Goal: Task Accomplishment & Management: Complete application form

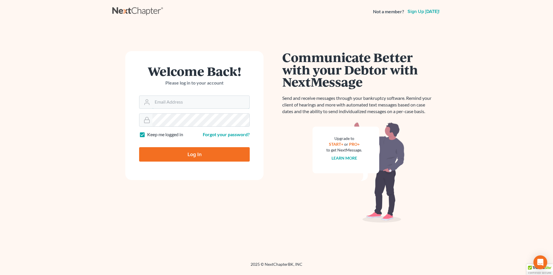
type input "[PERSON_NAME][EMAIL_ADDRESS][DOMAIN_NAME]"
click at [172, 157] on input "Log In" at bounding box center [194, 154] width 111 height 14
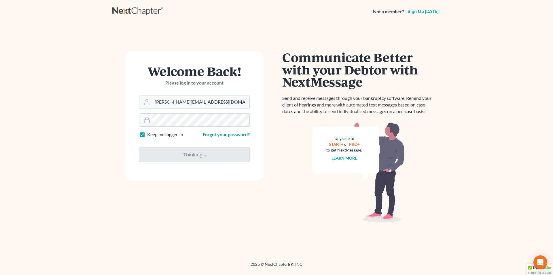
type input "Thinking..."
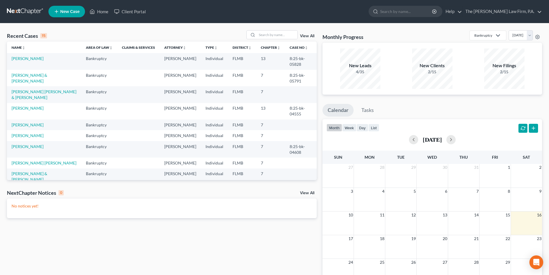
click at [61, 14] on link "New Case" at bounding box center [66, 12] width 37 height 12
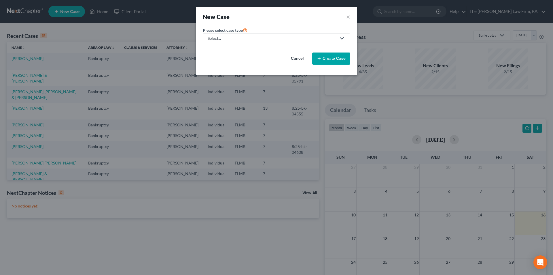
click at [247, 37] on div "Select..." at bounding box center [272, 38] width 128 height 6
click at [224, 51] on div "Bankruptcy" at bounding box center [218, 50] width 21 height 6
select select "15"
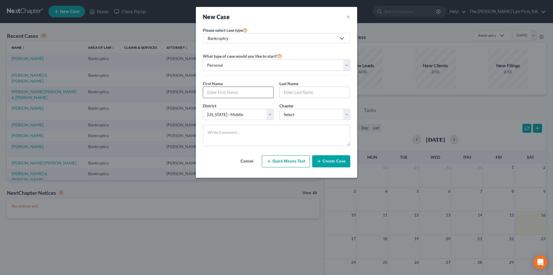
click at [212, 95] on input "text" at bounding box center [238, 92] width 70 height 11
type input "Delores"
type input "Hires"
click at [293, 113] on select "Select 7 11 12 13" at bounding box center [314, 115] width 71 height 12
select select "3"
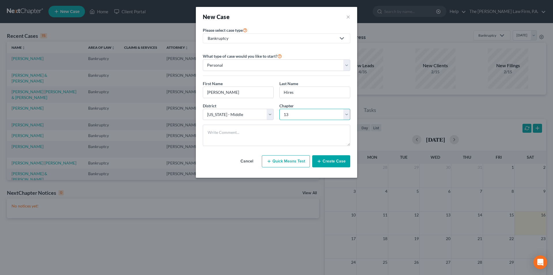
click at [279, 109] on select "Select 7 11 12 13" at bounding box center [314, 115] width 71 height 12
click at [331, 161] on button "Create Case" at bounding box center [331, 161] width 38 height 12
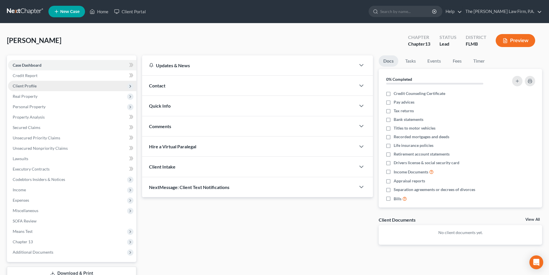
click at [34, 84] on span "Client Profile" at bounding box center [25, 85] width 24 height 5
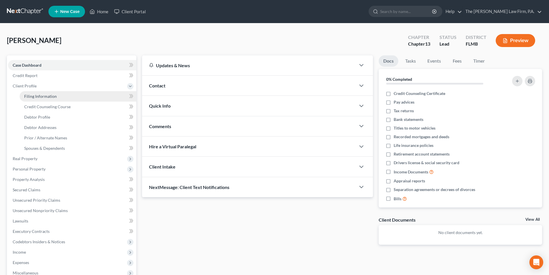
click at [49, 95] on span "Filing Information" at bounding box center [40, 96] width 33 height 5
select select "1"
select select "0"
select select "3"
select select "15"
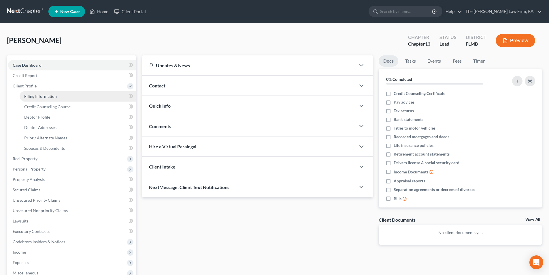
select select "9"
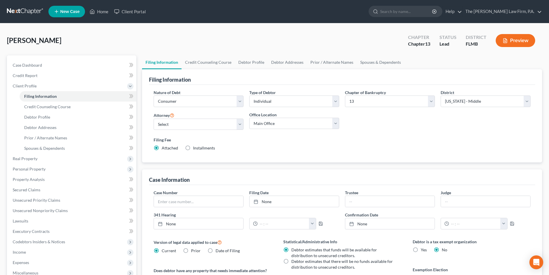
click at [199, 131] on div "Attorney Select Christopher Tancredo - FLMB Christopher Tancredo - FLMB" at bounding box center [199, 122] width 96 height 23
click at [200, 127] on select "Select Christopher Tancredo - FLMB Christopher Tancredo - FLMB" at bounding box center [199, 124] width 90 height 12
select select "0"
click at [154, 118] on select "Select Christopher Tancredo - FLMB Christopher Tancredo - FLMB" at bounding box center [199, 124] width 90 height 12
click at [258, 125] on select "Main Office Christopher A. Tancredo, Esq." at bounding box center [294, 124] width 90 height 12
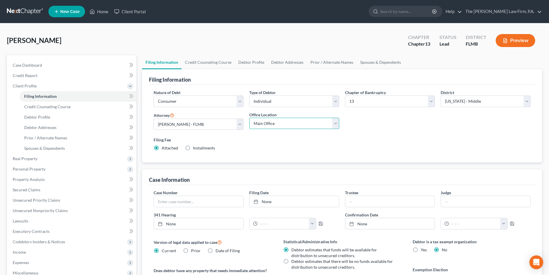
select select "0"
click at [249, 118] on select "Main Office Christopher A. Tancredo, Esq." at bounding box center [294, 124] width 90 height 12
click at [207, 65] on link "Credit Counseling Course" at bounding box center [207, 62] width 53 height 14
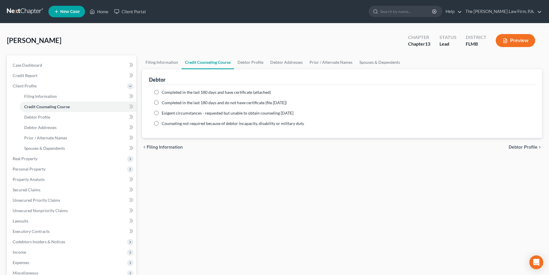
click at [163, 103] on span "Completed in the last 180 days and do not have certificate (file within 14 days)" at bounding box center [224, 102] width 125 height 5
click at [164, 103] on input "Completed in the last 180 days and do not have certificate (file within 14 days)" at bounding box center [166, 102] width 4 height 4
radio input "true"
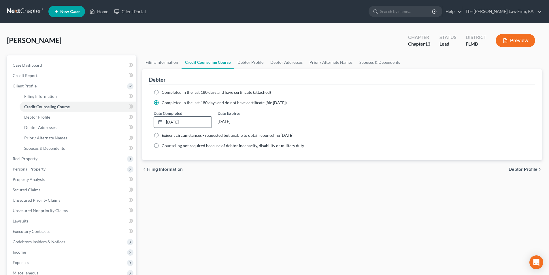
type input "8/16/2025"
click at [184, 120] on link "8/16/2025" at bounding box center [182, 121] width 57 height 11
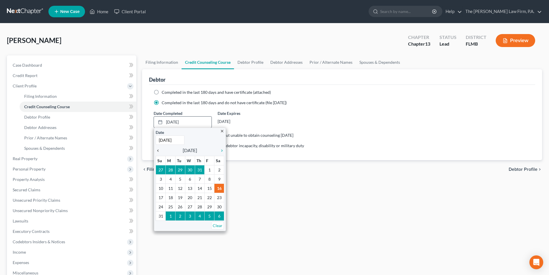
click at [160, 152] on icon "chevron_left" at bounding box center [159, 150] width 7 height 5
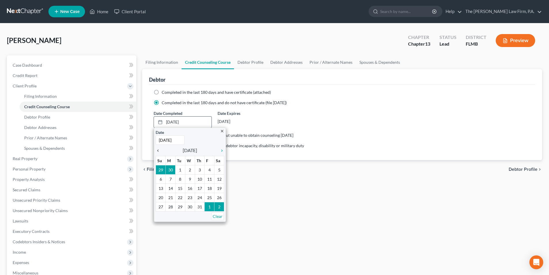
click at [160, 152] on icon "chevron_left" at bounding box center [159, 150] width 7 height 5
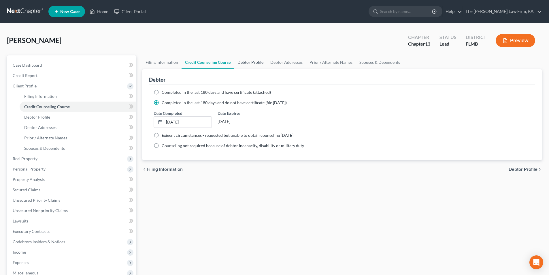
click at [253, 64] on link "Debtor Profile" at bounding box center [250, 62] width 33 height 14
select select "0"
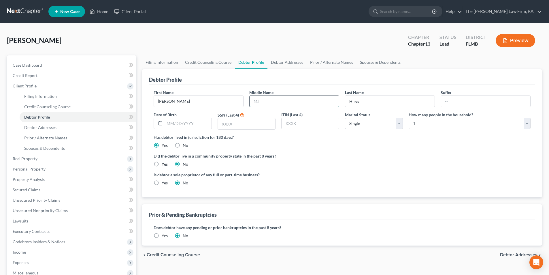
click at [270, 100] on input "text" at bounding box center [293, 101] width 89 height 11
type input "J."
click at [188, 124] on input "text" at bounding box center [187, 123] width 47 height 11
type input "10/28/1958"
click at [224, 125] on input "text" at bounding box center [246, 123] width 57 height 11
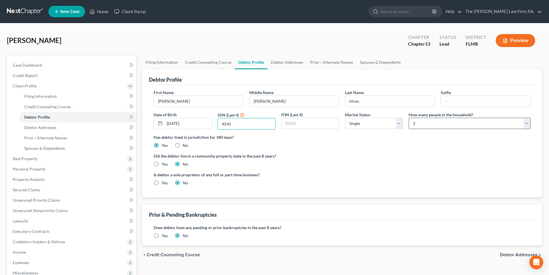
type input "4545"
click at [414, 122] on select "Select 1 2 3 4 5 6 7 8 9 10 11 12 13 14 15 16 17 18 19 20" at bounding box center [470, 124] width 122 height 12
select select "1"
click at [409, 118] on select "Select 1 2 3 4 5 6 7 8 9 10 11 12 13 14 15 16 17 18 19 20" at bounding box center [470, 124] width 122 height 12
click at [408, 139] on label "Has debtor lived in jurisdiction for 180 days?" at bounding box center [342, 137] width 377 height 6
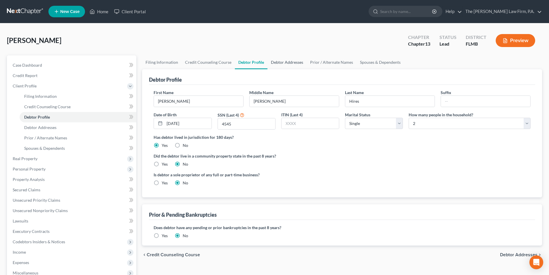
click at [277, 64] on link "Debtor Addresses" at bounding box center [286, 62] width 39 height 14
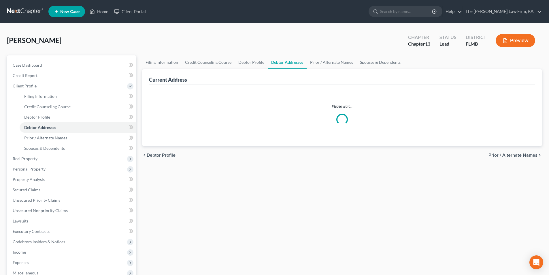
select select "0"
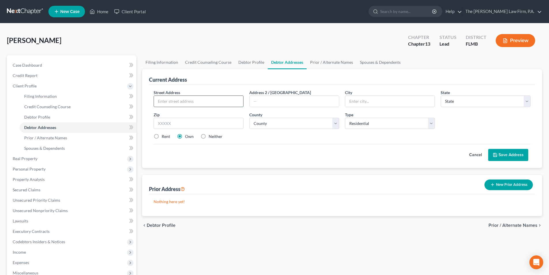
click at [181, 102] on input "text" at bounding box center [198, 101] width 89 height 11
type input "9204 Mill Circle"
type input "Tampa"
select select "9"
type input "33647"
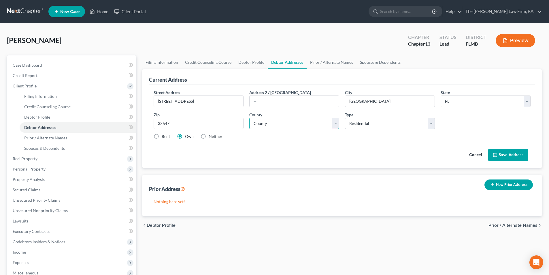
click at [264, 121] on select "County Alachua County Baker County Bay County Bradford County Brevard County Br…" at bounding box center [294, 124] width 90 height 12
select select "27"
click at [249, 118] on select "County Alachua County Baker County Bay County Bradford County Brevard County Br…" at bounding box center [294, 124] width 90 height 12
click at [325, 63] on link "Prior / Alternate Names" at bounding box center [332, 62] width 50 height 14
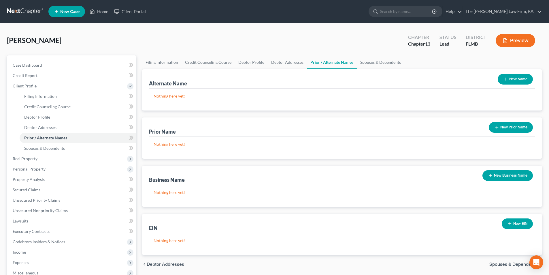
drag, startPoint x: 521, startPoint y: 79, endPoint x: 511, endPoint y: 80, distance: 10.4
click at [521, 79] on button "New Name" at bounding box center [515, 79] width 35 height 11
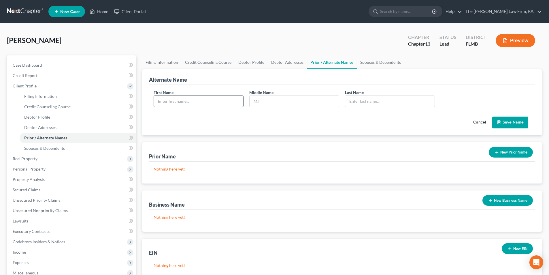
click at [213, 100] on input "text" at bounding box center [198, 101] width 89 height 11
type input "Delores"
type input "Janice"
type input "Hires"
click at [503, 118] on button "Save Name" at bounding box center [510, 122] width 36 height 12
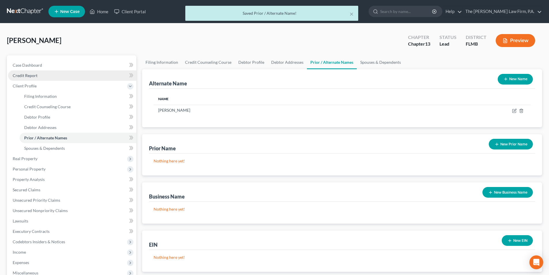
click at [24, 75] on span "Credit Report" at bounding box center [25, 75] width 25 height 5
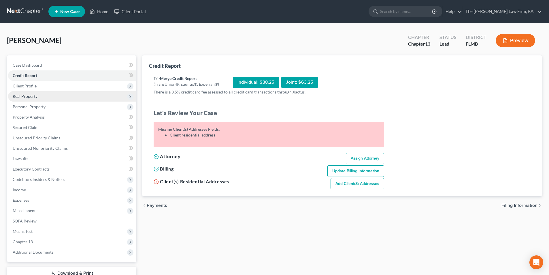
click at [28, 95] on span "Real Property" at bounding box center [25, 96] width 25 height 5
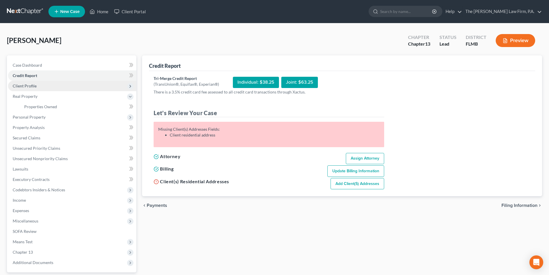
click at [29, 87] on span "Client Profile" at bounding box center [25, 85] width 24 height 5
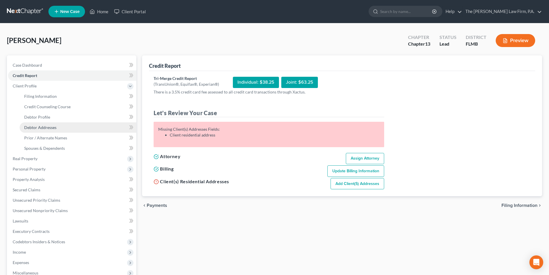
click at [32, 126] on span "Debtor Addresses" at bounding box center [40, 127] width 32 height 5
select select "0"
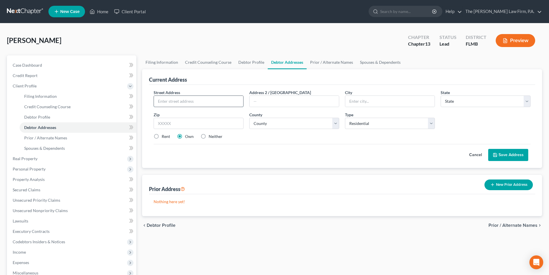
click at [172, 99] on input "text" at bounding box center [198, 101] width 89 height 11
type input "9204 Mill Circle"
click at [350, 103] on input "text" at bounding box center [389, 101] width 89 height 11
type input "Tampa"
select select "9"
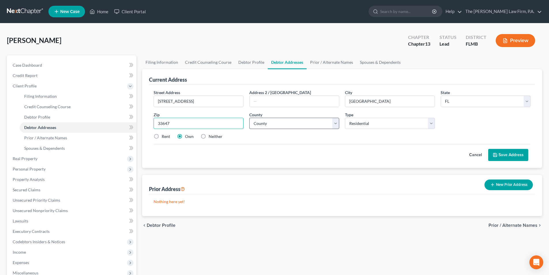
type input "33647"
click at [279, 121] on select "County Alachua County Baker County Bay County Bradford County Brevard County Br…" at bounding box center [294, 124] width 90 height 12
select select "27"
click at [249, 118] on select "County Alachua County Baker County Bay County Bradford County Brevard County Br…" at bounding box center [294, 124] width 90 height 12
click at [510, 152] on button "Save Address" at bounding box center [508, 155] width 40 height 12
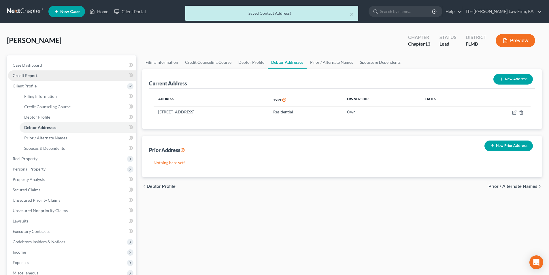
click at [24, 75] on span "Credit Report" at bounding box center [25, 75] width 25 height 5
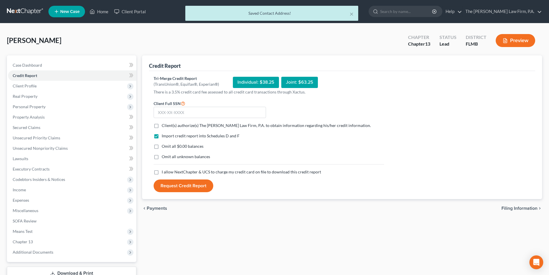
click at [162, 126] on label "Client(s) authorize(s) The Tancredo Law Firm, P.A. to obtain information regard…" at bounding box center [266, 125] width 209 height 6
click at [164, 126] on input "Client(s) authorize(s) The Tancredo Law Firm, P.A. to obtain information regard…" at bounding box center [166, 124] width 4 height 4
checkbox input "true"
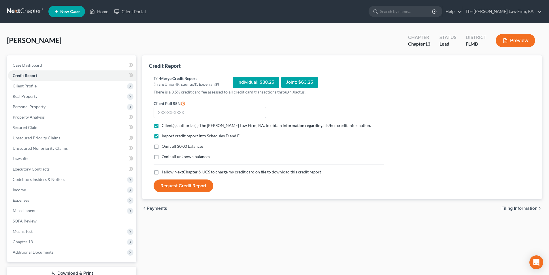
click at [162, 172] on label "I allow NextChapter & UCS to charge my credit card on file to download this cre…" at bounding box center [241, 172] width 159 height 6
click at [164, 172] on input "I allow NextChapter & UCS to charge my credit card on file to download this cre…" at bounding box center [166, 171] width 4 height 4
checkbox input "true"
click at [169, 111] on input "text" at bounding box center [210, 113] width 112 height 12
type input "263-29-4545"
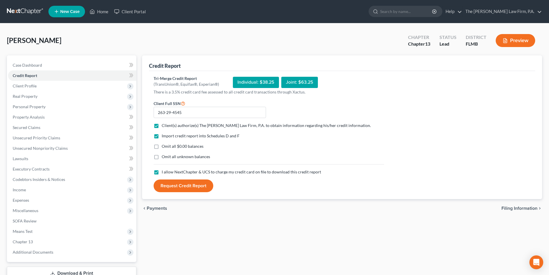
click at [177, 183] on button "Request Credit Report" at bounding box center [184, 185] width 60 height 13
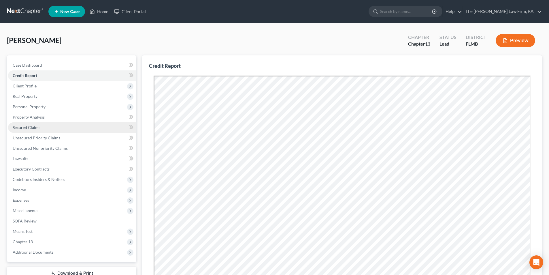
click at [24, 128] on span "Secured Claims" at bounding box center [27, 127] width 28 height 5
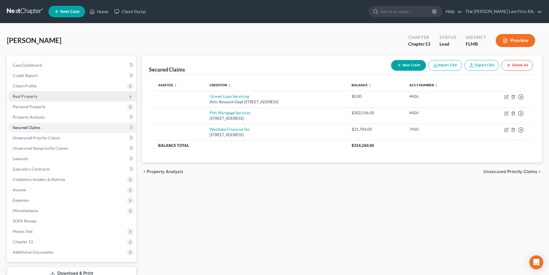
click at [25, 96] on span "Real Property" at bounding box center [25, 96] width 25 height 5
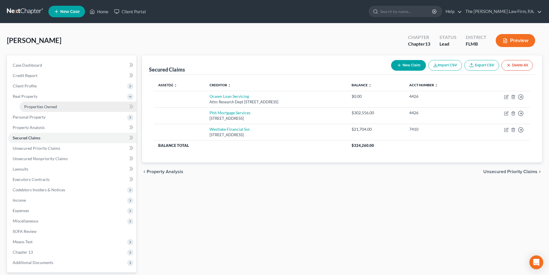
click at [34, 106] on span "Properties Owned" at bounding box center [40, 106] width 33 height 5
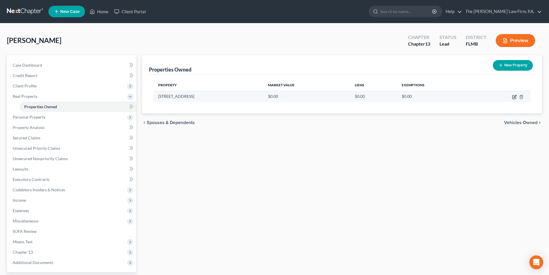
drag, startPoint x: 514, startPoint y: 96, endPoint x: 509, endPoint y: 96, distance: 5.2
click at [514, 96] on icon "button" at bounding box center [514, 96] width 5 height 5
select select "9"
select select "27"
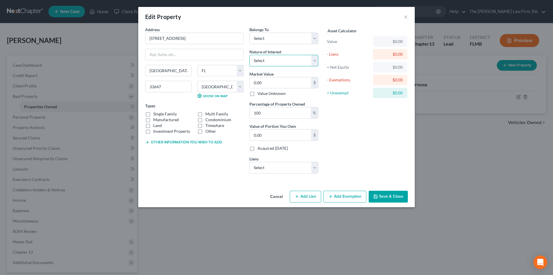
click at [281, 63] on select "Select Fee Simple Joint Tenant Life Estate Equitable Interest Future Interest T…" at bounding box center [283, 61] width 69 height 12
click at [274, 39] on select "Select Debtor 1 Only Debtor 2 Only Debtor 1 And Debtor 2 Only At Least One Of T…" at bounding box center [283, 39] width 69 height 12
click at [249, 33] on select "Select Debtor 1 Only Debtor 2 Only Debtor 1 And Debtor 2 Only At Least One Of T…" at bounding box center [283, 39] width 69 height 12
click at [269, 41] on select "Select Debtor 1 Only Debtor 2 Only Debtor 1 And Debtor 2 Only At Least One Of T…" at bounding box center [283, 39] width 69 height 12
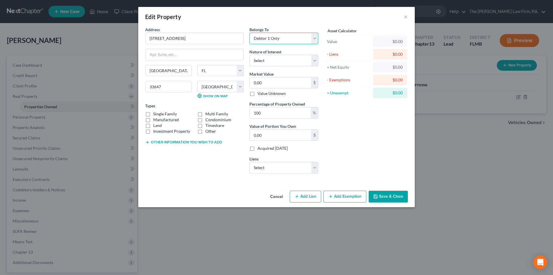
select select "3"
click at [249, 33] on select "Select Debtor 1 Only Debtor 2 Only Debtor 1 And Debtor 2 Only At Least One Of T…" at bounding box center [283, 39] width 69 height 12
click at [262, 82] on input "0.00" at bounding box center [280, 82] width 61 height 11
type input "3"
type input "3.00"
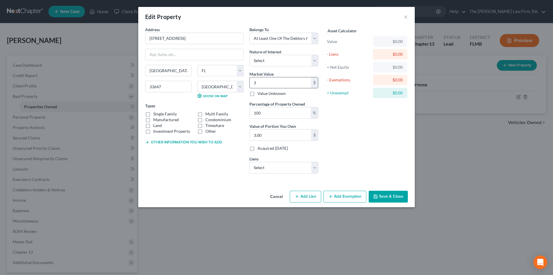
type input "38"
type input "38.00"
type input "385"
type input "385.00"
type input "3850"
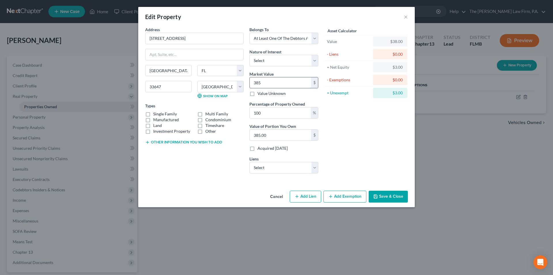
type input "3,850.00"
type input "3,8500"
type input "38,500.00"
type input "38,5000"
type input "385,000.00"
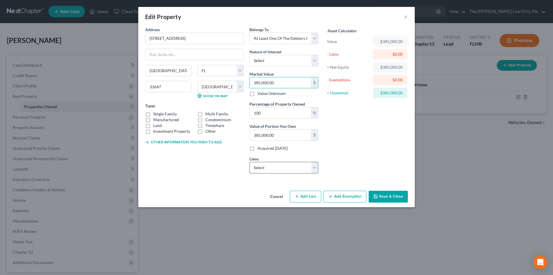
type input "385,000.00"
click at [260, 167] on select "Select Phh Mortgage Services - $302,556.00 Westlake Financial Svc - $21,704.00 …" at bounding box center [283, 168] width 69 height 12
select select "0"
click at [249, 162] on select "Select Phh Mortgage Services - $302,556.00 Westlake Financial Svc - $21,704.00 …" at bounding box center [283, 168] width 69 height 12
select select
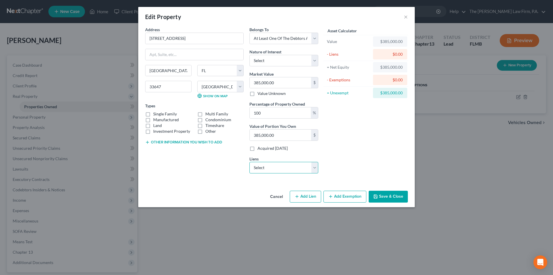
select select "33"
select select "0"
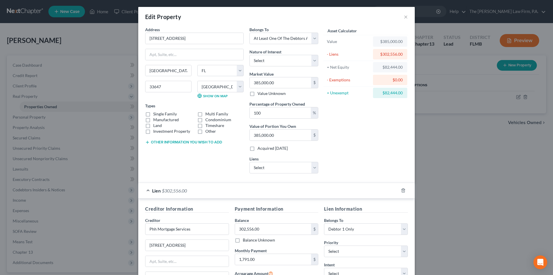
click at [153, 117] on label "Manufactured" at bounding box center [166, 120] width 26 height 6
click at [156, 117] on input "Manufactured" at bounding box center [158, 119] width 4 height 4
checkbox input "true"
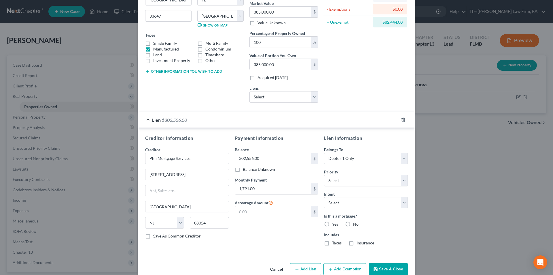
scroll to position [82, 0]
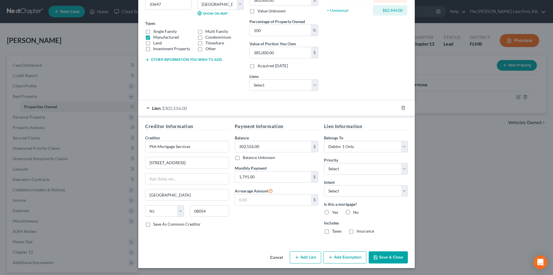
click at [342, 256] on button "Add Exemption" at bounding box center [345, 257] width 43 height 12
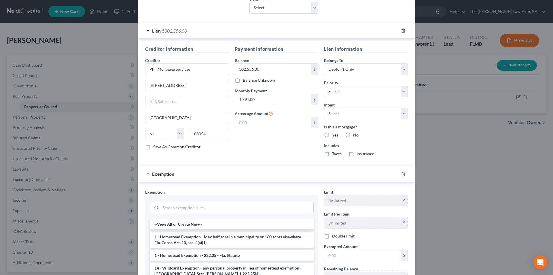
scroll to position [226, 0]
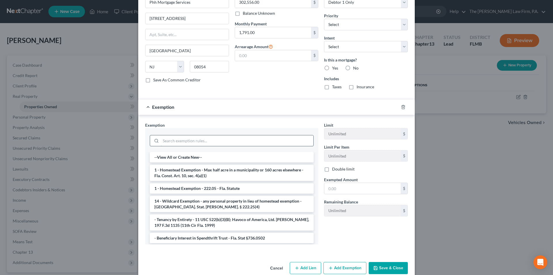
click at [178, 141] on input "search" at bounding box center [237, 140] width 153 height 11
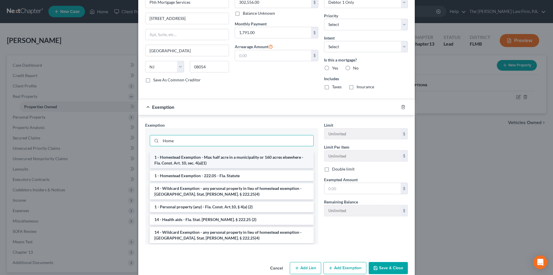
type input "Home"
click at [182, 159] on li "1 - Homestead Exemption - Max half acre in a municipality or 160 acres elsewher…" at bounding box center [232, 160] width 164 height 16
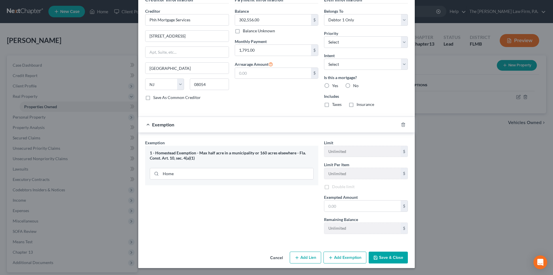
scroll to position [209, 0]
click at [336, 205] on input "text" at bounding box center [362, 205] width 76 height 11
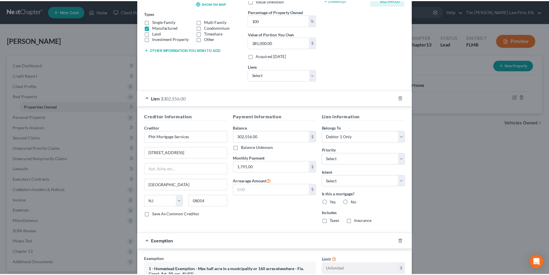
scroll to position [210, 0]
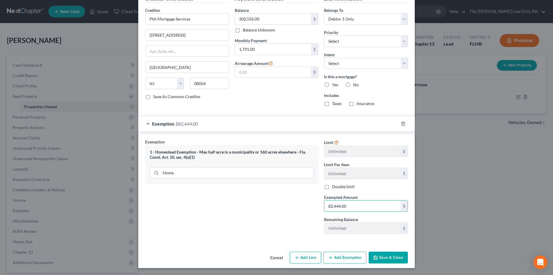
type input "82,444.00"
click at [391, 258] on button "Save & Close" at bounding box center [388, 257] width 39 height 12
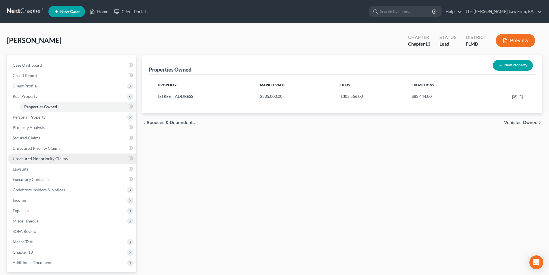
click at [28, 159] on span "Unsecured Nonpriority Claims" at bounding box center [40, 158] width 55 height 5
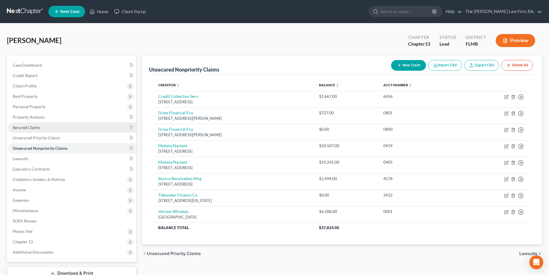
click at [33, 128] on span "Secured Claims" at bounding box center [27, 127] width 28 height 5
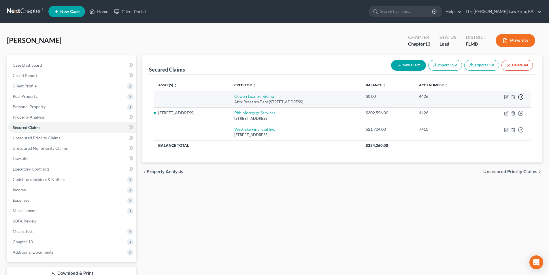
click at [522, 96] on icon "button" at bounding box center [521, 97] width 6 height 6
click at [493, 110] on link "Move to F" at bounding box center [494, 111] width 48 height 10
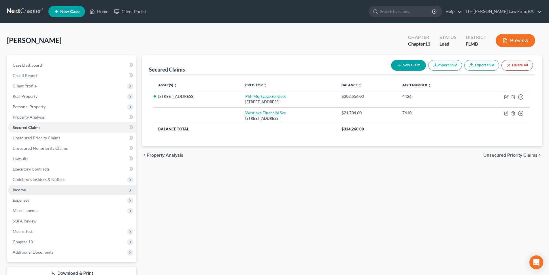
click at [24, 191] on span "Income" at bounding box center [19, 189] width 13 height 5
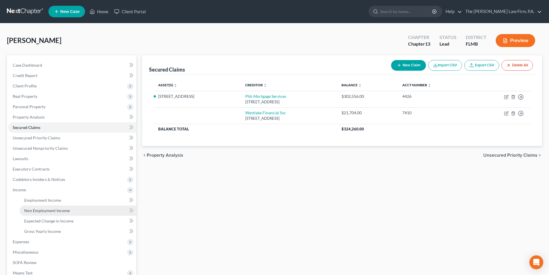
click at [45, 210] on span "Non Employment Income" at bounding box center [47, 210] width 46 height 5
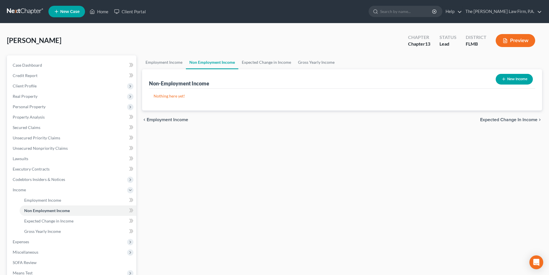
click at [513, 82] on button "New Income" at bounding box center [514, 79] width 37 height 11
select select "0"
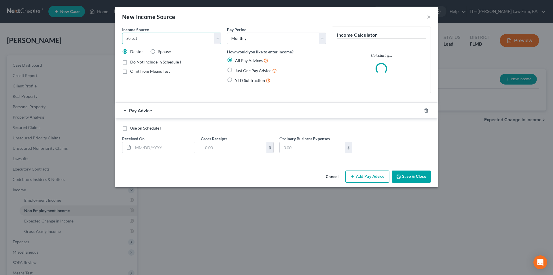
click at [175, 37] on select "Select Unemployment Disability (from employer) Pension Retirement Social Securi…" at bounding box center [171, 39] width 99 height 12
select select "4"
click at [122, 33] on select "Select Unemployment Disability (from employer) Pension Retirement Social Securi…" at bounding box center [171, 39] width 99 height 12
click at [164, 54] on span "Spouse" at bounding box center [164, 51] width 13 height 5
click at [164, 52] on input "Spouse" at bounding box center [162, 51] width 4 height 4
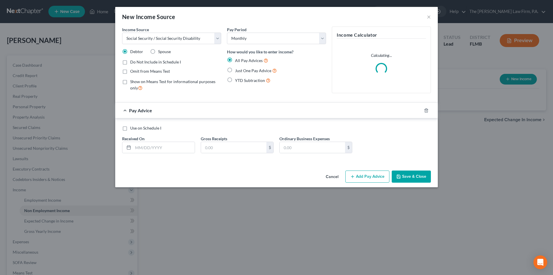
radio input "true"
click at [235, 70] on label "Just One Pay Advice" at bounding box center [256, 70] width 42 height 7
click at [237, 70] on input "Just One Pay Advice" at bounding box center [239, 69] width 4 height 4
radio input "true"
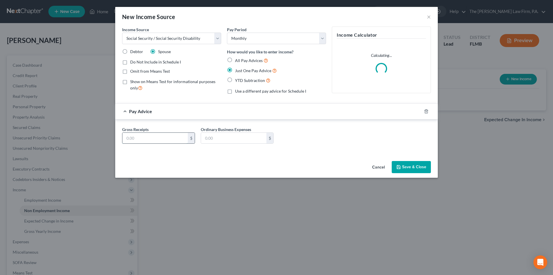
click at [159, 133] on input "text" at bounding box center [154, 138] width 65 height 11
type input "2,183.00"
click at [411, 167] on button "Save & Close" at bounding box center [411, 167] width 39 height 12
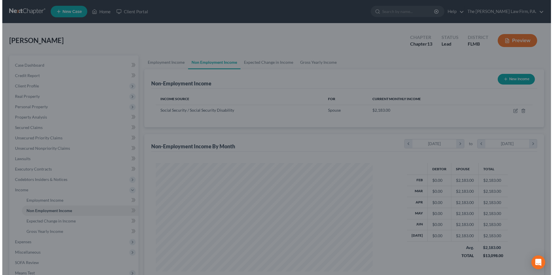
scroll to position [287983, 287864]
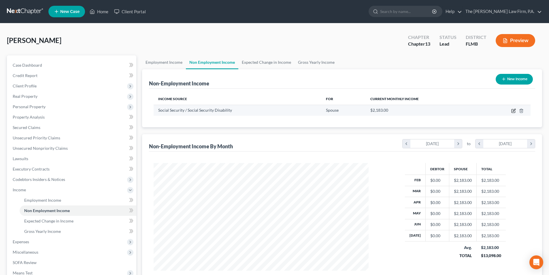
click at [513, 110] on icon "button" at bounding box center [513, 110] width 5 height 5
select select "4"
select select "0"
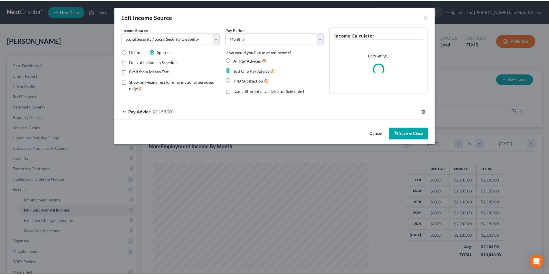
scroll to position [108, 228]
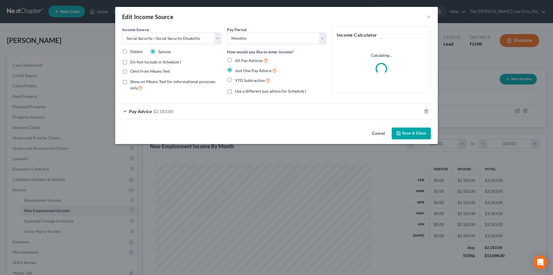
click at [185, 114] on div "Pay Advice $2,183.00" at bounding box center [268, 110] width 307 height 15
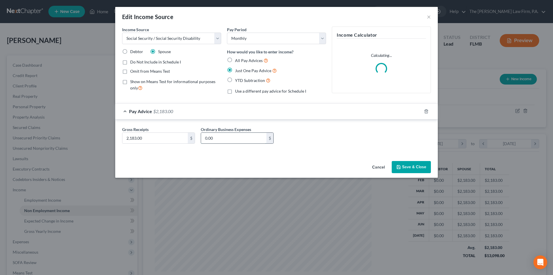
click at [215, 139] on input "0.00" at bounding box center [233, 138] width 65 height 11
click at [426, 18] on div "Edit Income Source ×" at bounding box center [276, 17] width 323 height 20
click at [428, 16] on button "×" at bounding box center [429, 16] width 4 height 7
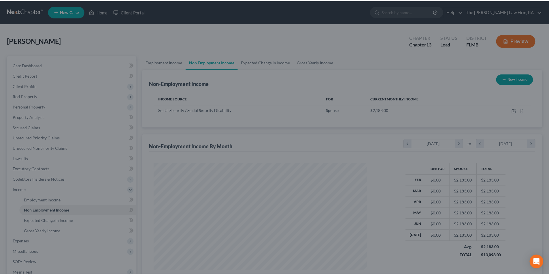
scroll to position [287983, 287864]
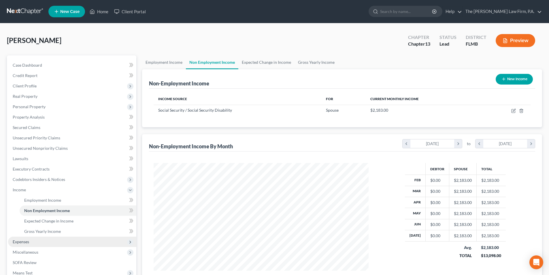
click at [28, 243] on span "Expenses" at bounding box center [21, 241] width 16 height 5
click at [44, 242] on link "Medical" at bounding box center [78, 241] width 117 height 10
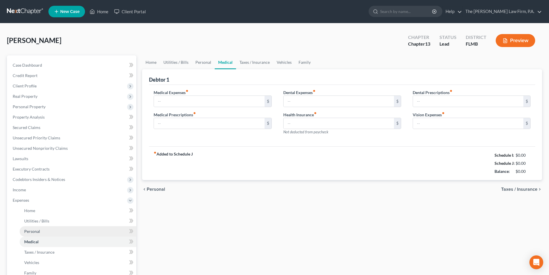
type input "0.00"
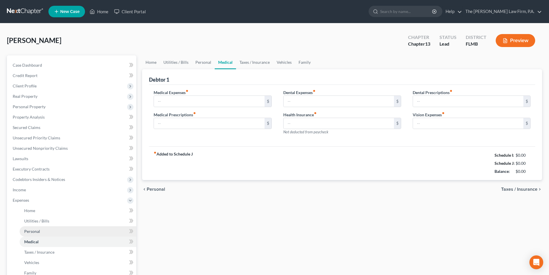
type input "0.00"
click at [250, 61] on link "Taxes / Insurance" at bounding box center [254, 62] width 37 height 14
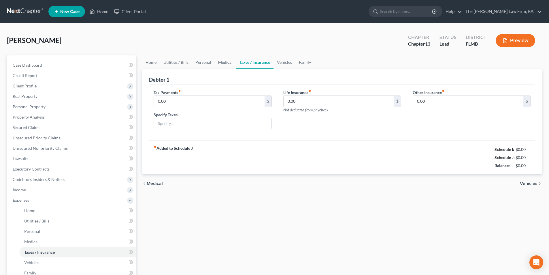
click at [220, 62] on link "Medical" at bounding box center [225, 62] width 21 height 14
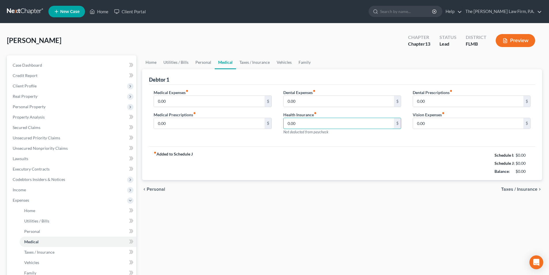
drag, startPoint x: 255, startPoint y: 117, endPoint x: 240, endPoint y: 115, distance: 14.5
drag, startPoint x: 308, startPoint y: 127, endPoint x: 278, endPoint y: 122, distance: 30.4
click at [278, 122] on div "Dental Expenses fiber_manual_record 0.00 $ Health Insurance fiber_manual_record…" at bounding box center [341, 114] width 129 height 50
type input "164.90"
drag, startPoint x: 203, startPoint y: 101, endPoint x: 194, endPoint y: 101, distance: 9.5
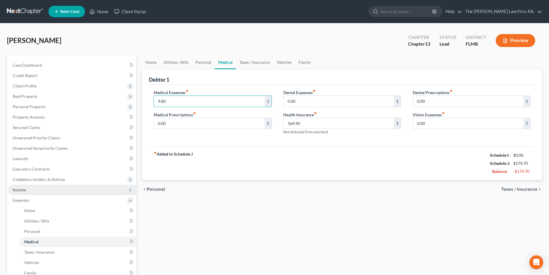
type input "9.80"
click at [27, 189] on span "Income" at bounding box center [72, 189] width 128 height 10
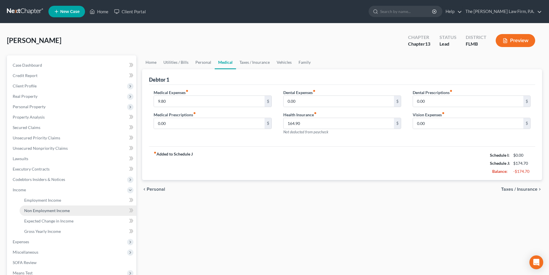
drag, startPoint x: 39, startPoint y: 208, endPoint x: 43, endPoint y: 208, distance: 3.8
click at [40, 208] on span "Non Employment Income" at bounding box center [47, 210] width 46 height 5
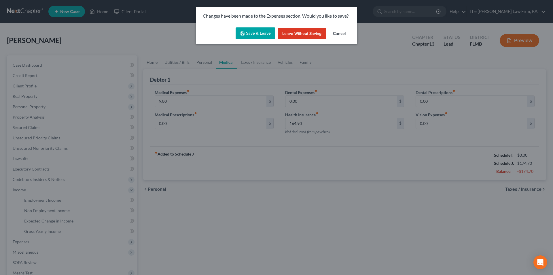
click at [256, 32] on button "Save & Leave" at bounding box center [256, 33] width 40 height 12
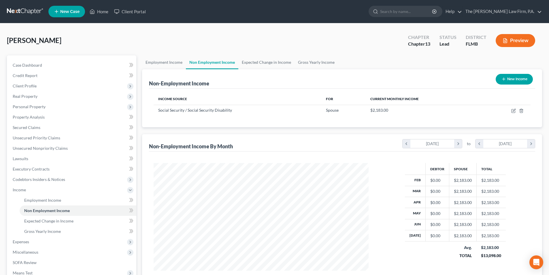
scroll to position [107, 226]
click at [508, 80] on button "New Income" at bounding box center [514, 79] width 37 height 11
select select "0"
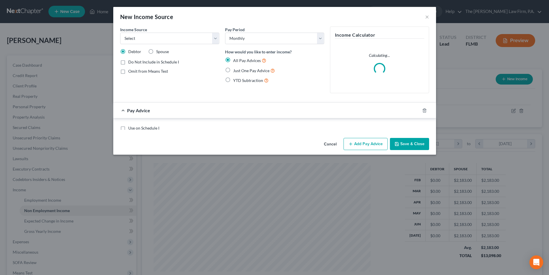
scroll to position [108, 228]
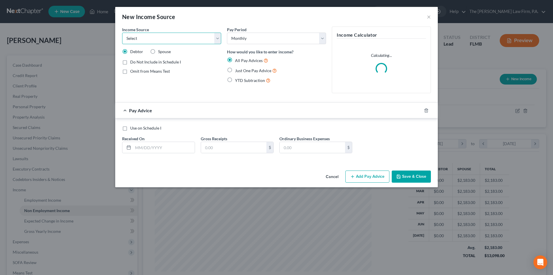
click at [163, 36] on select "Select Unemployment Disability (from employer) Pension Retirement Social Securi…" at bounding box center [171, 39] width 99 height 12
select select "3"
click at [122, 33] on select "Select Unemployment Disability (from employer) Pension Retirement Social Securi…" at bounding box center [171, 39] width 99 height 12
click at [237, 71] on span "Just One Pay Advice" at bounding box center [253, 70] width 36 height 5
click at [237, 71] on input "Just One Pay Advice" at bounding box center [239, 69] width 4 height 4
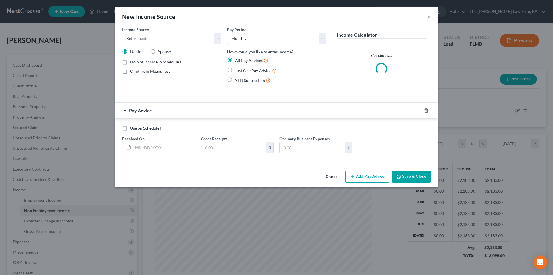
radio input "true"
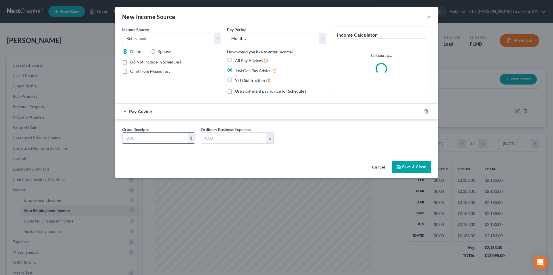
click at [158, 140] on input "text" at bounding box center [154, 138] width 65 height 11
type input "1,005.60"
drag, startPoint x: 400, startPoint y: 161, endPoint x: 401, endPoint y: 164, distance: 3.5
click at [400, 162] on button "Save & Close" at bounding box center [411, 167] width 39 height 12
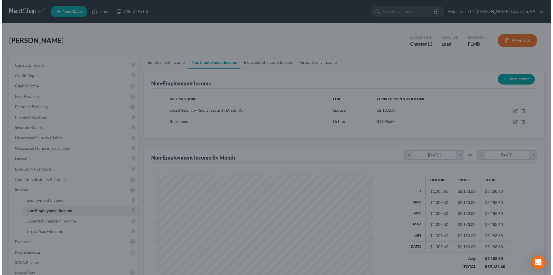
scroll to position [287983, 287864]
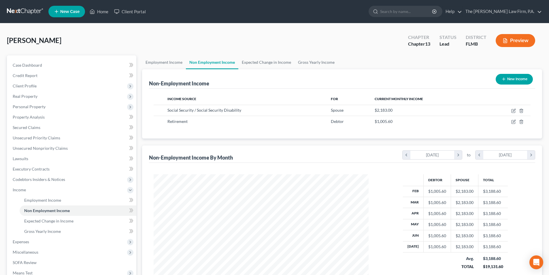
click at [509, 79] on button "New Income" at bounding box center [514, 79] width 37 height 11
select select "0"
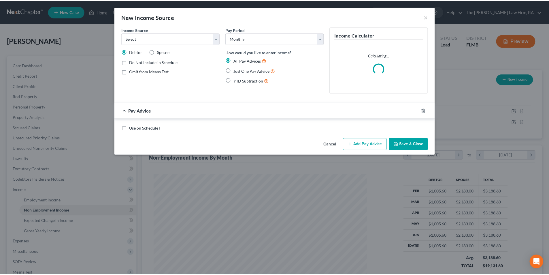
scroll to position [108, 228]
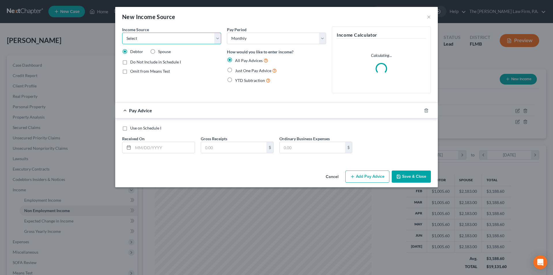
click at [158, 37] on select "Select Unemployment Disability (from employer) Pension Retirement Social Securi…" at bounding box center [171, 39] width 99 height 12
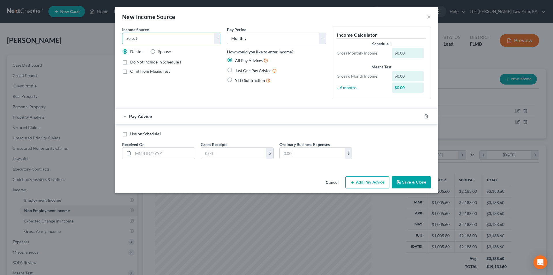
select select "4"
click at [122, 33] on select "Select Unemployment Disability (from employer) Pension Retirement Social Securi…" at bounding box center [171, 39] width 99 height 12
click at [235, 70] on label "Just One Pay Advice" at bounding box center [256, 70] width 42 height 7
click at [237, 70] on input "Just One Pay Advice" at bounding box center [239, 69] width 4 height 4
radio input "true"
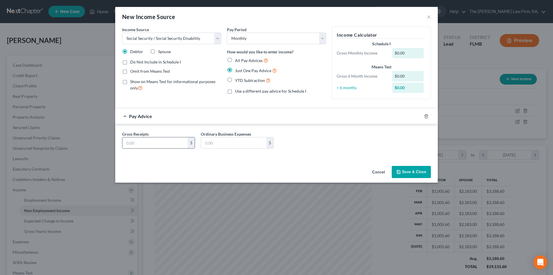
click at [153, 144] on input "text" at bounding box center [154, 142] width 65 height 11
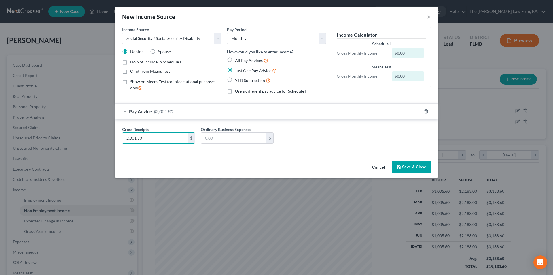
type input "2,001.80"
click at [413, 168] on button "Save & Close" at bounding box center [411, 167] width 39 height 12
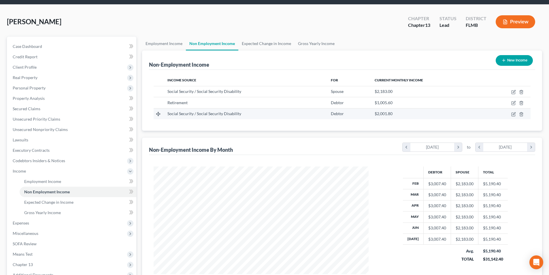
scroll to position [29, 0]
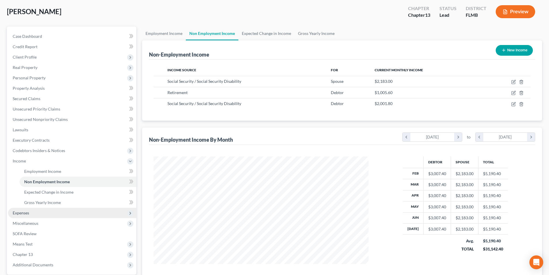
click at [25, 216] on span "Expenses" at bounding box center [72, 212] width 128 height 10
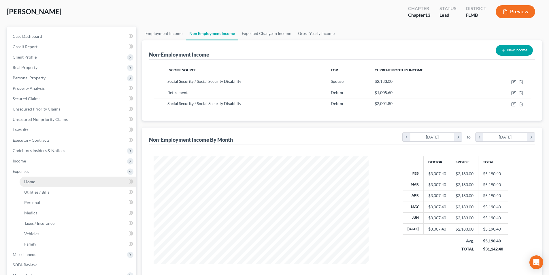
click at [37, 181] on link "Home" at bounding box center [78, 181] width 117 height 10
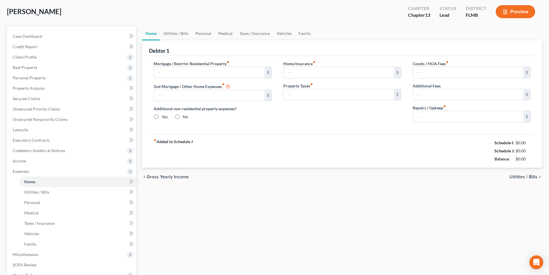
type input "0.00"
radio input "true"
type input "0.00"
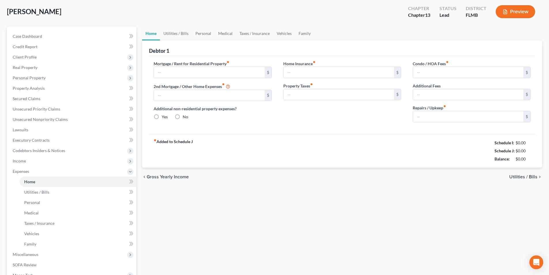
type input "0.00"
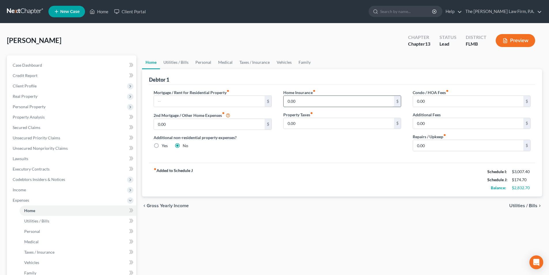
drag, startPoint x: 316, startPoint y: 106, endPoint x: 307, endPoint y: 100, distance: 11.3
type input "560.42"
click at [327, 148] on div "Home Insurance fiber_manual_record 560.42 $ Property Taxes fiber_manual_record …" at bounding box center [341, 122] width 129 height 66
click at [20, 106] on span "Personal Property" at bounding box center [29, 106] width 33 height 5
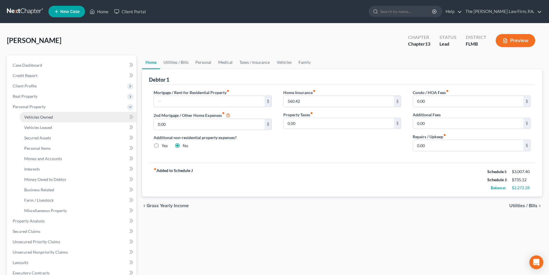
click at [40, 118] on span "Vehicles Owned" at bounding box center [38, 116] width 29 height 5
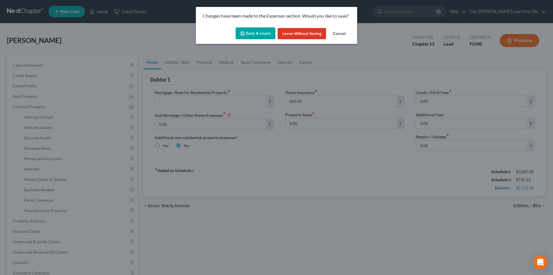
click at [245, 31] on icon "button" at bounding box center [242, 33] width 5 height 5
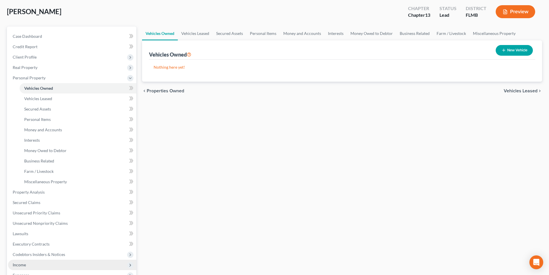
scroll to position [58, 0]
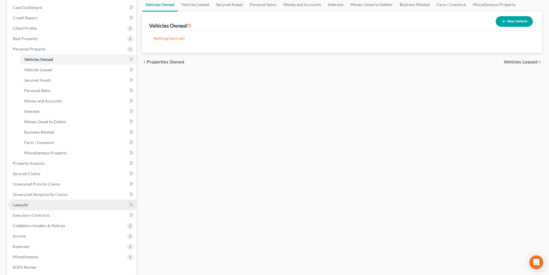
click at [25, 206] on span "Lawsuits" at bounding box center [21, 204] width 16 height 5
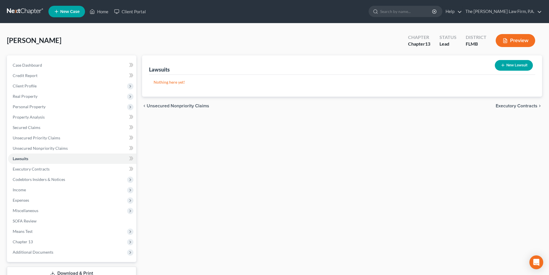
click at [514, 63] on button "New Lawsuit" at bounding box center [514, 65] width 38 height 11
select select "0"
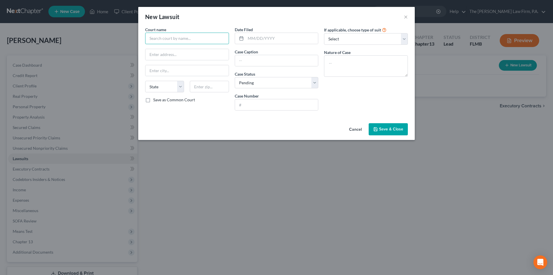
click at [155, 41] on input "text" at bounding box center [187, 39] width 84 height 12
type input "Circuit Court, Hillsborough County, Fla."
click at [153, 54] on input "text" at bounding box center [186, 54] width 83 height 11
type input "800 E. Twiggs Street"
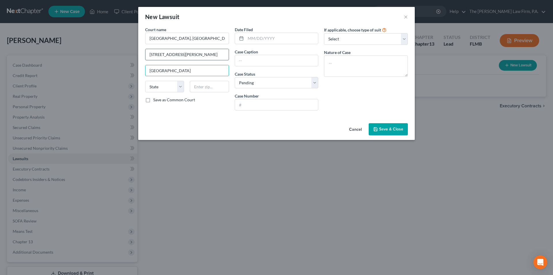
type input "Tampa"
select select "9"
type input "33602"
click at [268, 39] on input "text" at bounding box center [282, 38] width 73 height 11
type input "04/17/2024"
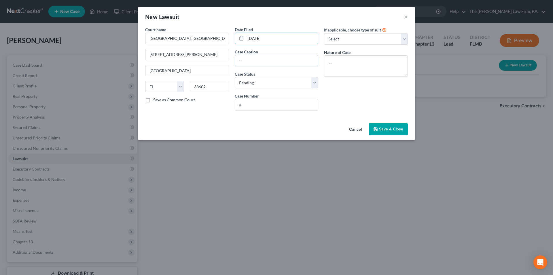
click at [255, 60] on input "text" at bounding box center [276, 60] width 83 height 11
type input "Deutsche Bank Natl Trust v. Hires, et al"
click at [264, 82] on select "Select Pending On Appeal Concluded" at bounding box center [277, 83] width 84 height 12
click at [256, 101] on input "text" at bounding box center [276, 104] width 83 height 11
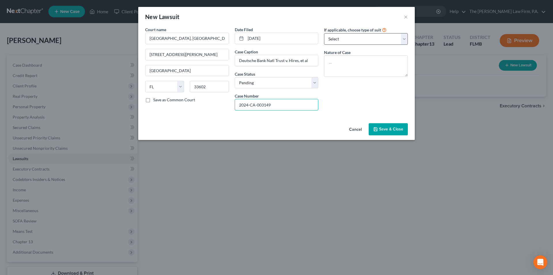
type input "2024-CA-003149"
click at [338, 37] on select "Select Repossession Garnishment Foreclosure Attached, Seized, Or Levied Other" at bounding box center [366, 39] width 84 height 12
select select "2"
click at [324, 33] on select "Select Repossession Garnishment Foreclosure Attached, Seized, Or Levied Other" at bounding box center [366, 39] width 84 height 12
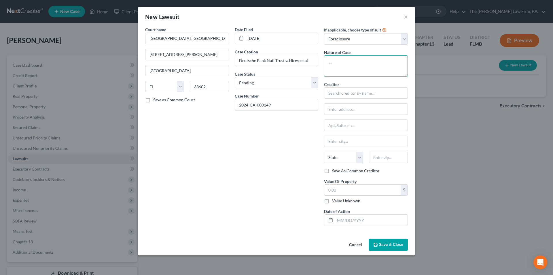
click at [336, 71] on textarea at bounding box center [366, 65] width 84 height 21
type textarea "Foreclosure on Homestead Property"
click at [340, 93] on input "text" at bounding box center [366, 93] width 84 height 12
type input "Deutsche Bank"
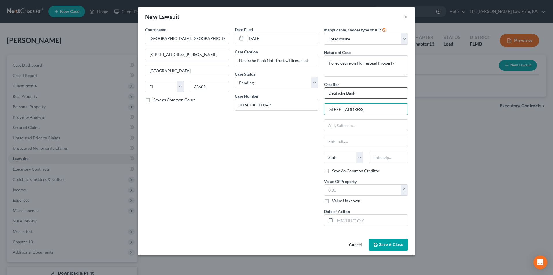
type input "1661 Worthington Road"
type input "Suite 100"
type input "West Palm Beach"
select select "9"
type input "33409"
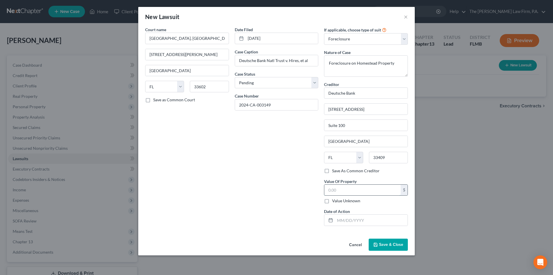
click at [336, 191] on input "text" at bounding box center [362, 189] width 76 height 11
type input "358,000.00"
click at [344, 220] on input "text" at bounding box center [371, 219] width 73 height 11
type input "04/17/2024"
click at [282, 195] on div "Date Filed 04/17/2024 Case Caption Deutsche Bank Natl Trust v. Hires, et al Cas…" at bounding box center [277, 129] width 90 height 204
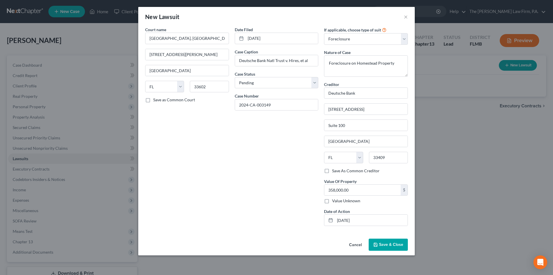
click at [388, 245] on span "Save & Close" at bounding box center [391, 244] width 24 height 5
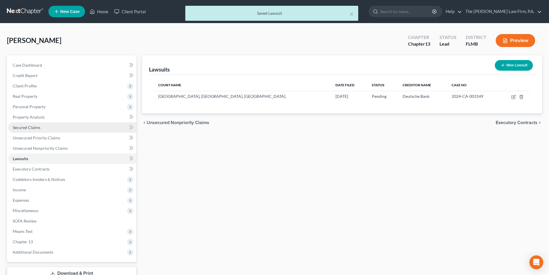
click at [29, 129] on span "Secured Claims" at bounding box center [27, 127] width 28 height 5
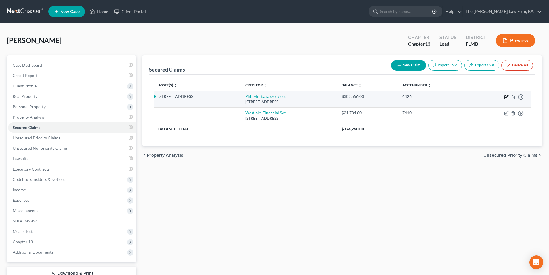
click at [506, 97] on icon "button" at bounding box center [506, 96] width 3 height 3
select select "33"
select select "2"
select select "0"
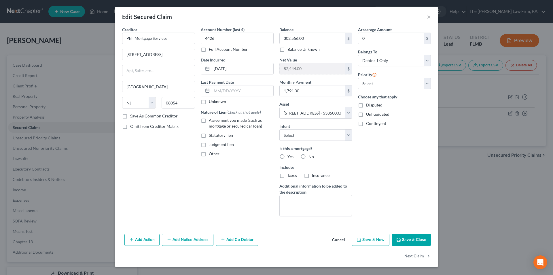
click at [209, 120] on label "Agreement you made (such as mortgage or secured car loan)" at bounding box center [241, 123] width 65 height 12
click at [211, 120] on input "Agreement you made (such as mortgage or secured car loan)" at bounding box center [213, 119] width 4 height 4
checkbox input "true"
click at [288, 155] on label "Yes" at bounding box center [291, 157] width 6 height 6
click at [290, 155] on input "Yes" at bounding box center [292, 156] width 4 height 4
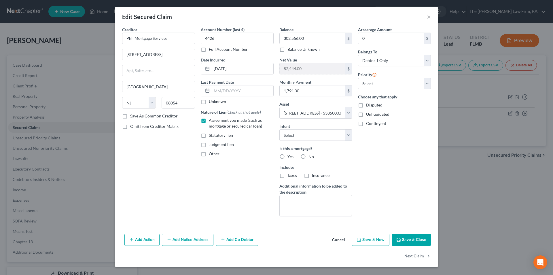
radio input "true"
click at [195, 240] on button "Add Notice Address" at bounding box center [188, 239] width 52 height 12
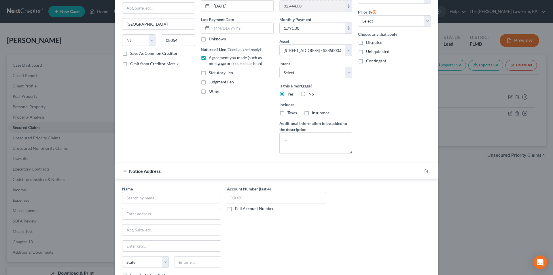
scroll to position [123, 0]
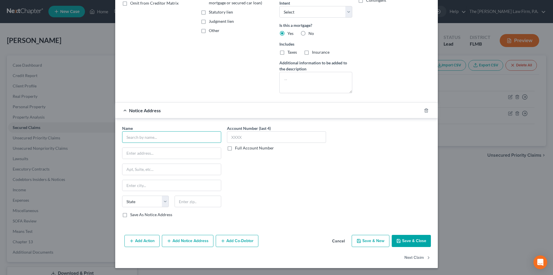
click at [152, 137] on input "text" at bounding box center [171, 137] width 99 height 12
type input "Deutsche Bank Natl Trust"
click at [147, 152] on input "text" at bounding box center [171, 153] width 99 height 11
type input "1661 Worthington Road"
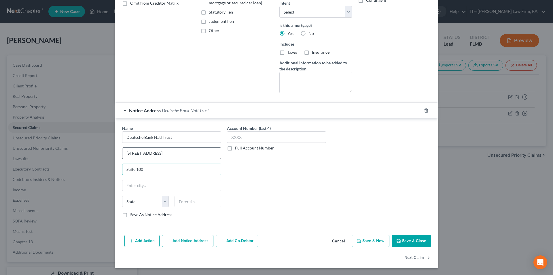
type input "Suite 100"
click at [174, 189] on input "West Palm Beah" at bounding box center [171, 185] width 99 height 11
type input "West Palm Beach"
type input "33409"
select select "9"
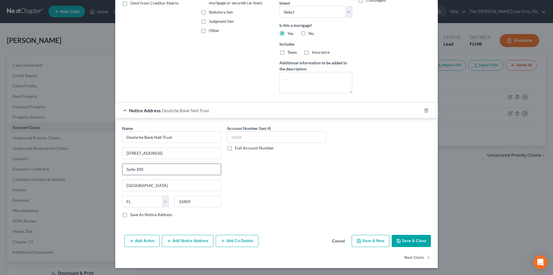
click at [164, 172] on input "Suite 100" at bounding box center [171, 169] width 99 height 11
click at [203, 241] on button "Add Notice Address" at bounding box center [188, 241] width 52 height 12
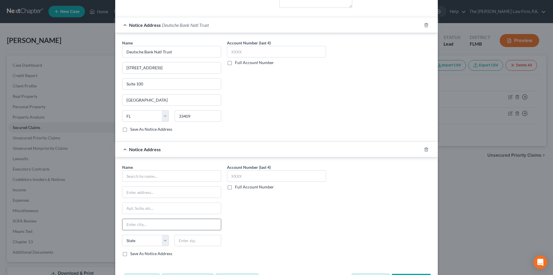
scroll to position [238, 0]
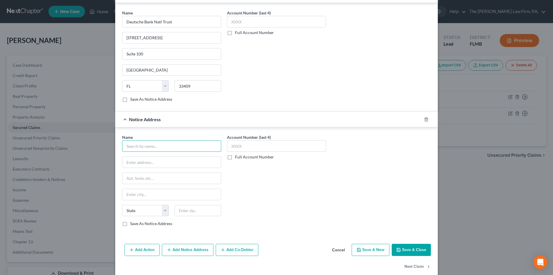
click at [162, 145] on input "text" at bounding box center [171, 146] width 99 height 12
type input "Robertson, Anschutz Schneid"
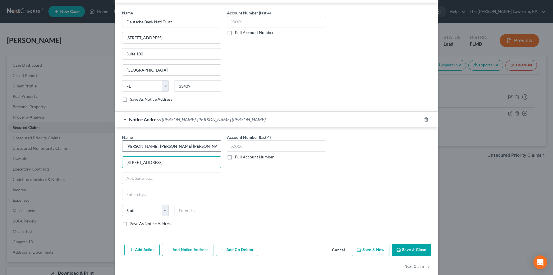
type input "6409 Congress Avenue"
type input "Suite 100"
type input "Boca Raton"
select select "9"
type input "33487"
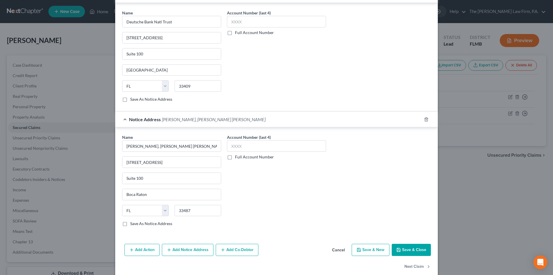
click at [403, 252] on button "Save & Close" at bounding box center [411, 249] width 39 height 12
select select "2"
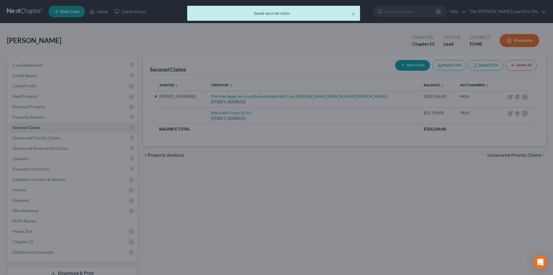
scroll to position [0, 0]
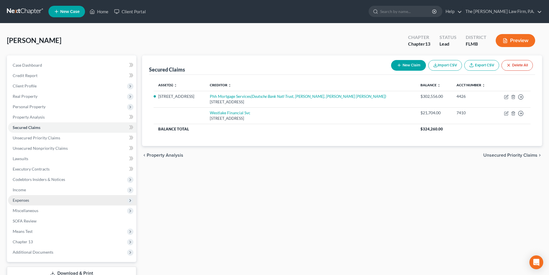
click at [26, 202] on span "Expenses" at bounding box center [72, 200] width 128 height 10
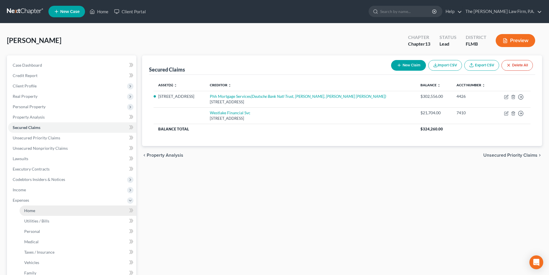
click at [34, 211] on span "Home" at bounding box center [29, 210] width 11 height 5
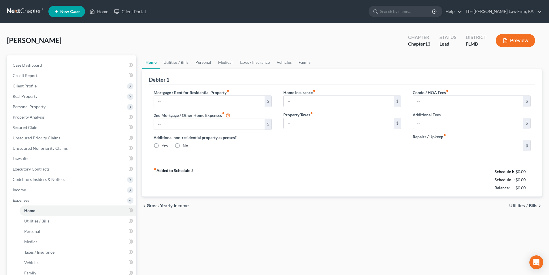
type input "0.00"
radio input "true"
type input "560.42"
type input "0.00"
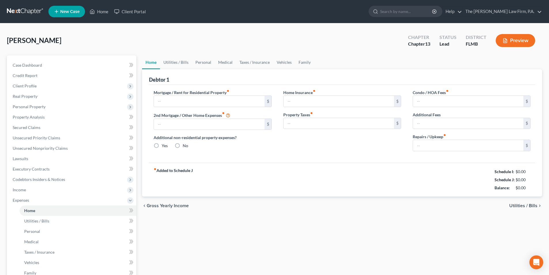
type input "0.00"
click at [172, 61] on link "Utilities / Bills" at bounding box center [176, 62] width 32 height 14
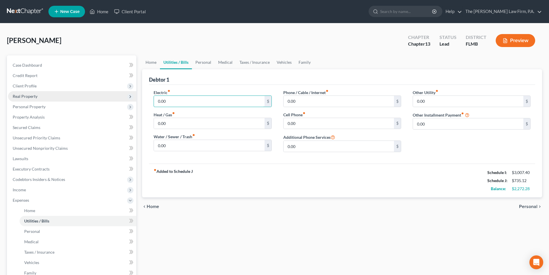
drag, startPoint x: 164, startPoint y: 100, endPoint x: 133, endPoint y: 98, distance: 31.8
click at [207, 63] on link "Personal" at bounding box center [203, 62] width 23 height 14
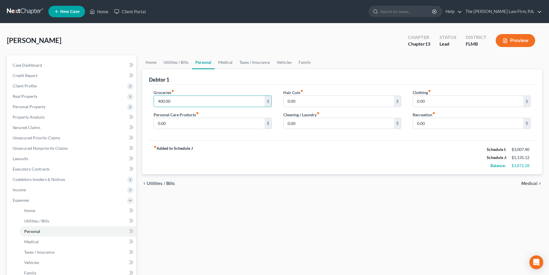
drag, startPoint x: 179, startPoint y: 103, endPoint x: 151, endPoint y: 100, distance: 28.7
click at [151, 100] on div "Groceries fiber_manual_record 400.00 $ Personal Care Products fiber_manual_reco…" at bounding box center [212, 111] width 129 height 44
type input "450.00"
click at [279, 61] on link "Vehicles" at bounding box center [284, 62] width 22 height 14
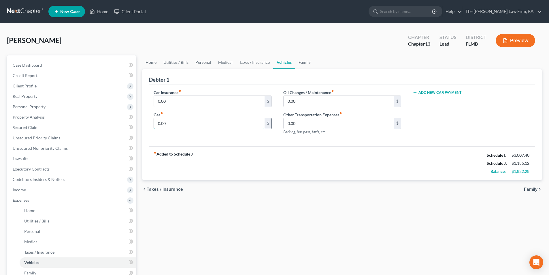
drag, startPoint x: 172, startPoint y: 125, endPoint x: 181, endPoint y: 123, distance: 9.4
type input "160.00"
click at [204, 63] on link "Personal" at bounding box center [203, 62] width 23 height 14
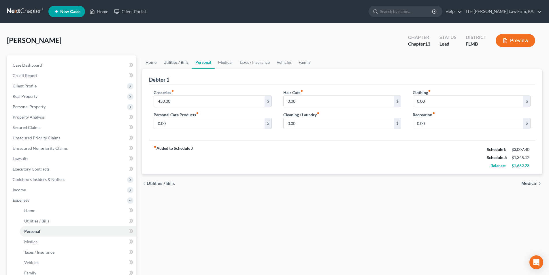
click at [180, 62] on link "Utilities / Bills" at bounding box center [176, 62] width 32 height 14
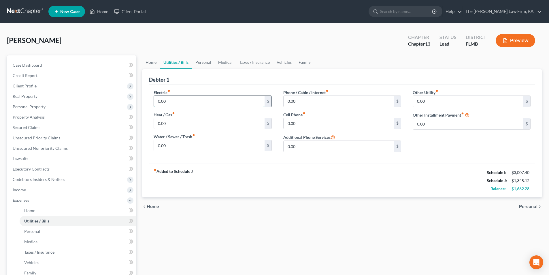
drag, startPoint x: 175, startPoint y: 100, endPoint x: 197, endPoint y: 102, distance: 22.0
type input "500.00"
click at [177, 141] on input "0.00" at bounding box center [209, 145] width 110 height 11
type input "232.00"
drag, startPoint x: 303, startPoint y: 123, endPoint x: 296, endPoint y: 121, distance: 8.0
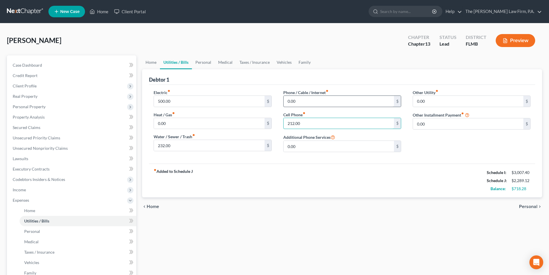
type input "212.00"
drag, startPoint x: 315, startPoint y: 99, endPoint x: 298, endPoint y: 99, distance: 16.7
type input "83.99"
click at [299, 64] on link "Family" at bounding box center [304, 62] width 19 height 14
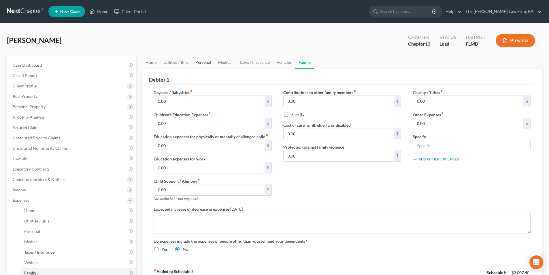
click at [198, 61] on link "Personal" at bounding box center [203, 62] width 23 height 14
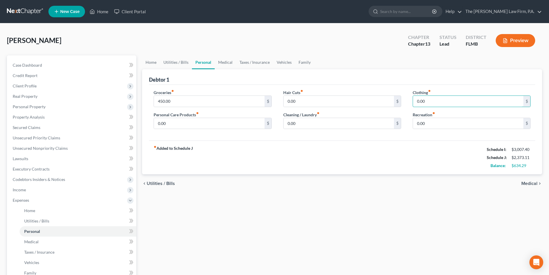
drag, startPoint x: 411, startPoint y: 100, endPoint x: 496, endPoint y: 109, distance: 85.2
type input "15.00"
click at [230, 63] on link "Medical" at bounding box center [225, 62] width 21 height 14
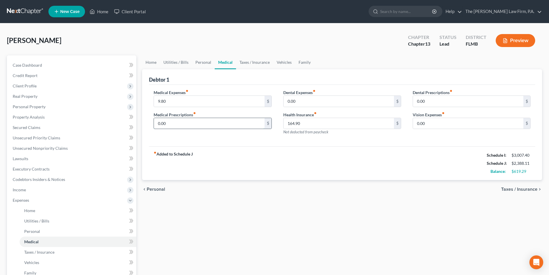
drag, startPoint x: 170, startPoint y: 124, endPoint x: 191, endPoint y: 121, distance: 21.5
type input "40.00"
click at [26, 108] on span "Personal Property" at bounding box center [29, 106] width 33 height 5
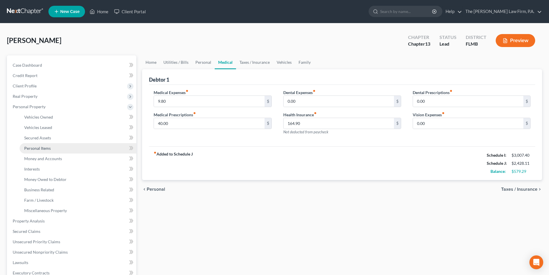
click at [35, 149] on span "Personal Items" at bounding box center [37, 147] width 27 height 5
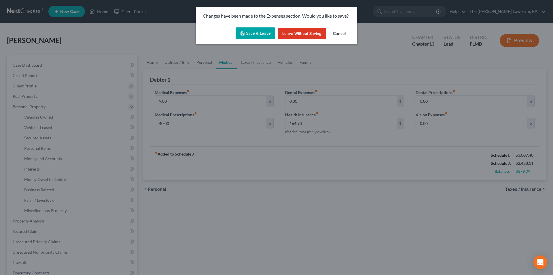
click at [256, 33] on button "Save & Leave" at bounding box center [256, 33] width 40 height 12
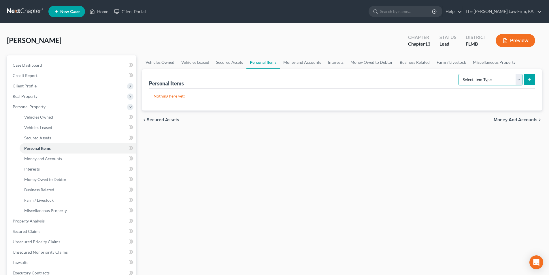
click at [494, 82] on select "Select Item Type Clothing Collectibles Of Value Electronics Firearms Household …" at bounding box center [490, 80] width 64 height 12
select select "clothing"
click at [459, 74] on select "Select Item Type Clothing Collectibles Of Value Electronics Firearms Household …" at bounding box center [490, 80] width 64 height 12
click at [528, 78] on icon "submit" at bounding box center [529, 79] width 5 height 5
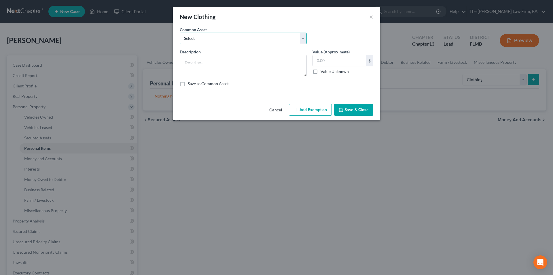
click at [212, 40] on select "Select Various items of wearing apparel" at bounding box center [243, 39] width 127 height 12
select select "0"
click at [180, 33] on select "Select Various items of wearing apparel" at bounding box center [243, 39] width 127 height 12
type textarea "Various items of wearing apparel"
type input "100.00"
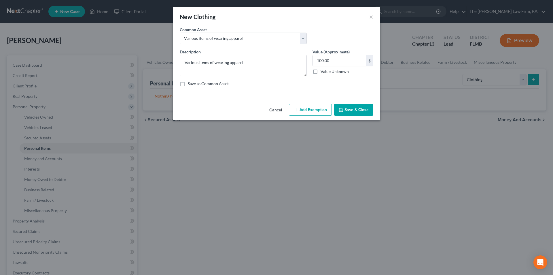
click at [306, 108] on button "Add Exemption" at bounding box center [310, 110] width 43 height 12
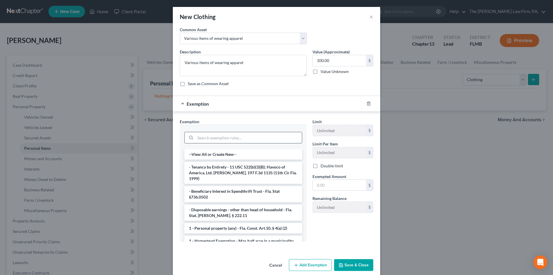
click at [211, 140] on input "search" at bounding box center [248, 137] width 107 height 11
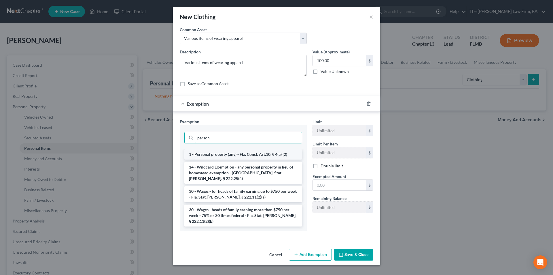
type input "person"
click at [223, 156] on li "1 - Personal property (any) - Fla. Const. Art.10, § 4(a) (2)" at bounding box center [243, 154] width 118 height 10
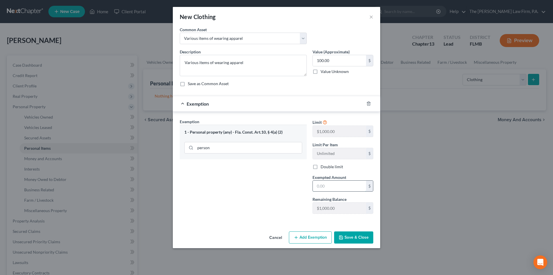
click at [325, 183] on input "text" at bounding box center [339, 185] width 53 height 11
type input "100.00"
click at [349, 237] on button "Save & Close" at bounding box center [353, 237] width 39 height 12
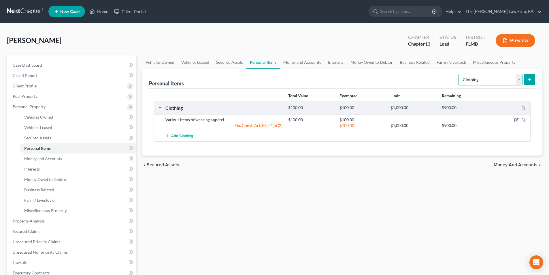
click at [519, 80] on select "Select Item Type Clothing Collectibles Of Value Electronics Firearms Household …" at bounding box center [490, 80] width 64 height 12
select select "household_goods"
click at [459, 74] on select "Select Item Type Clothing Collectibles Of Value Electronics Firearms Household …" at bounding box center [490, 80] width 64 height 12
click at [532, 78] on button "submit" at bounding box center [529, 79] width 11 height 11
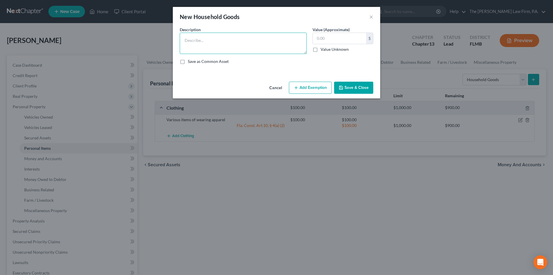
click at [199, 40] on textarea at bounding box center [243, 43] width 127 height 21
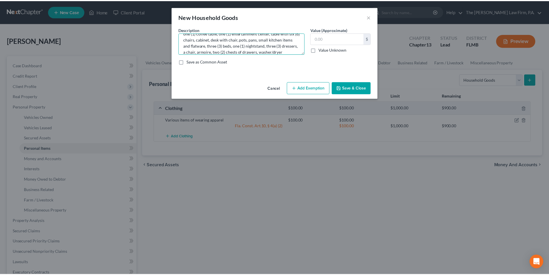
scroll to position [19, 0]
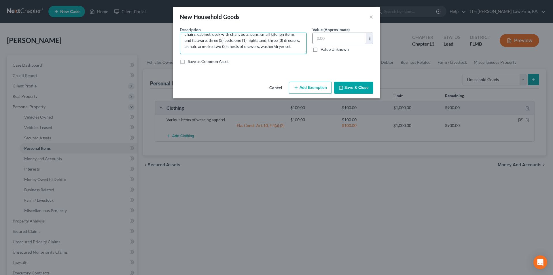
type textarea "four (4) couches, one (1) loveseat, two (2) recliners, six (6) chairs, one (1) …"
click at [330, 42] on input "text" at bounding box center [339, 38] width 53 height 11
type input "1,790.00"
click at [305, 91] on button "Add Exemption" at bounding box center [310, 88] width 43 height 12
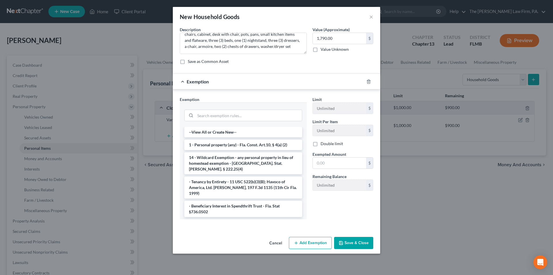
click at [268, 121] on div at bounding box center [243, 114] width 118 height 15
click at [271, 114] on input "search" at bounding box center [248, 115] width 107 height 11
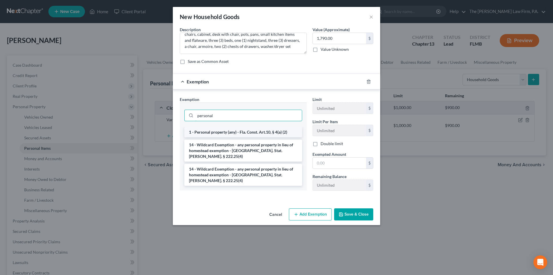
type input "personal"
click at [246, 131] on li "1 - Personal property (any) - Fla. Const. Art.10, § 4(a) (2)" at bounding box center [243, 132] width 118 height 10
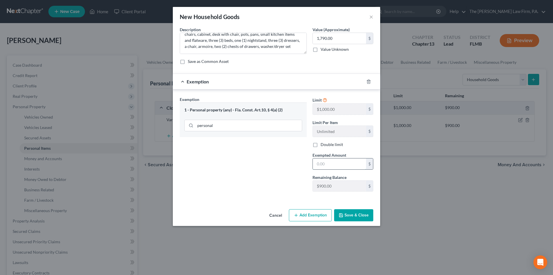
click at [317, 162] on input "text" at bounding box center [339, 163] width 53 height 11
drag, startPoint x: 346, startPoint y: 162, endPoint x: 293, endPoint y: 157, distance: 53.0
click at [293, 157] on div "Exemption Set must be selected for CA. Exemption * 1 - Personal property (any) …" at bounding box center [276, 146] width 199 height 100
type input "8"
type input "900.00"
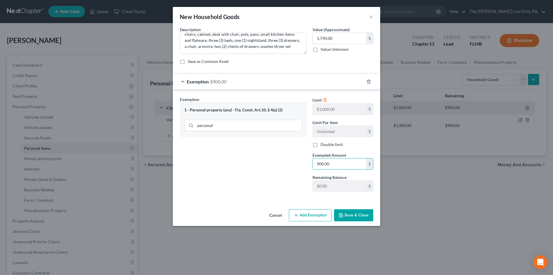
click at [350, 216] on button "Save & Close" at bounding box center [353, 215] width 39 height 12
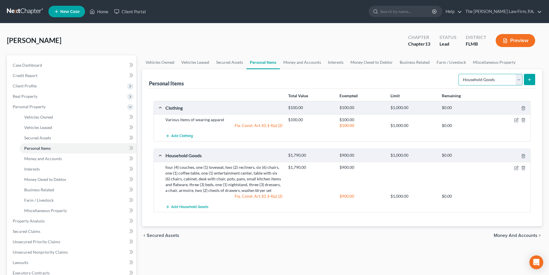
click at [493, 80] on select "Select Item Type Clothing Collectibles Of Value Electronics Firearms Household …" at bounding box center [490, 80] width 64 height 12
select select "electronics"
click at [459, 74] on select "Select Item Type Clothing Collectibles Of Value Electronics Firearms Household …" at bounding box center [490, 80] width 64 height 12
click at [531, 79] on icon "submit" at bounding box center [529, 79] width 5 height 5
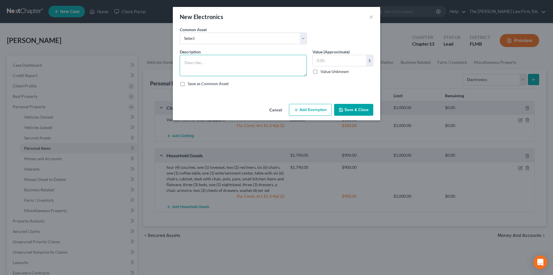
click at [219, 60] on textarea at bounding box center [243, 65] width 127 height 21
click at [215, 64] on textarea "seven (7) telvesions" at bounding box center [243, 65] width 127 height 21
type textarea "seven (7) televisions, cellular phone"
click at [346, 64] on input "text" at bounding box center [339, 60] width 53 height 11
type input "400.00"
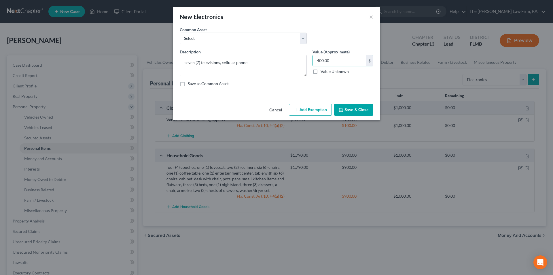
click at [350, 112] on button "Save & Close" at bounding box center [353, 110] width 39 height 12
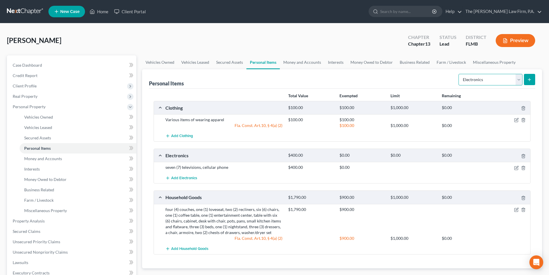
click at [477, 78] on select "Select Item Type Clothing Collectibles Of Value Electronics Firearms Household …" at bounding box center [490, 80] width 64 height 12
select select "jewelry"
click at [459, 74] on select "Select Item Type Clothing Collectibles Of Value Electronics Firearms Household …" at bounding box center [490, 80] width 64 height 12
click at [535, 79] on div "Personal Items Select Item Type Clothing Collectibles Of Value Electronics Fire…" at bounding box center [342, 168] width 400 height 199
click at [529, 80] on icon "submit" at bounding box center [529, 79] width 5 height 5
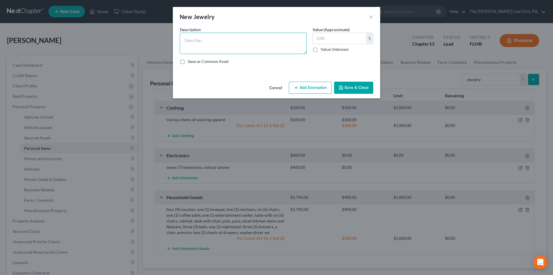
click at [224, 43] on textarea at bounding box center [243, 43] width 127 height 21
click at [202, 43] on textarea "ring, earings, watch and necklace" at bounding box center [243, 43] width 127 height 21
type textarea "ring, earrings, watch and necklace"
click at [323, 41] on input "text" at bounding box center [339, 38] width 53 height 11
type input "425.00"
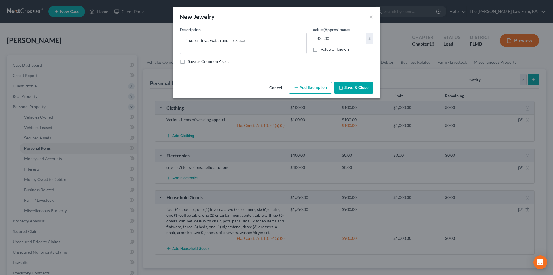
click at [364, 88] on button "Save & Close" at bounding box center [353, 88] width 39 height 12
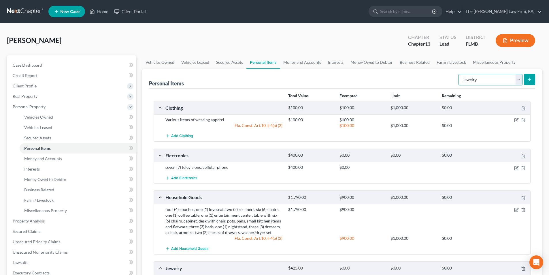
click at [473, 77] on select "Select Item Type Clothing Collectibles Of Value Electronics Firearms Household …" at bounding box center [490, 80] width 64 height 12
click at [306, 62] on link "Money and Accounts" at bounding box center [302, 62] width 45 height 14
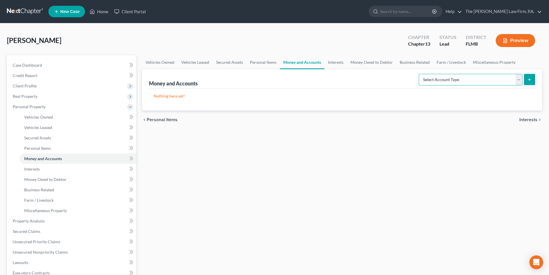
click at [478, 77] on select "Select Account Type Brokerage Cash on Hand Certificates of Deposit Checking Acc…" at bounding box center [471, 80] width 104 height 12
select select "checking"
click at [420, 74] on select "Select Account Type Brokerage Cash on Hand Certificates of Deposit Checking Acc…" at bounding box center [471, 80] width 104 height 12
click at [532, 80] on button "submit" at bounding box center [529, 79] width 11 height 11
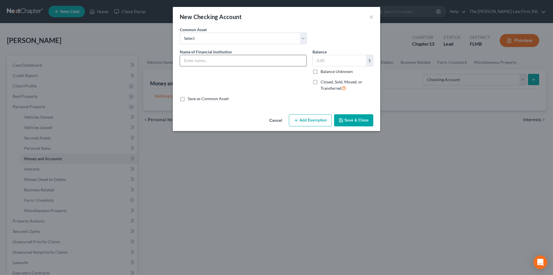
click at [196, 56] on input "text" at bounding box center [243, 60] width 126 height 11
type input "Grow Financial Credit Union Checking Account"
click at [355, 122] on button "Save & Close" at bounding box center [353, 120] width 39 height 12
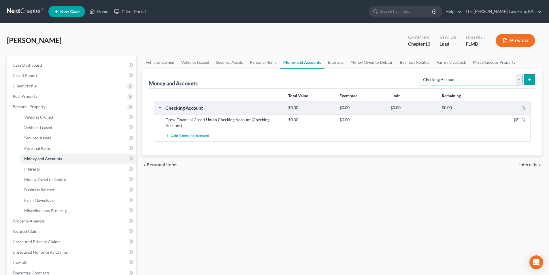
click at [512, 81] on select "Select Account Type Brokerage Cash on Hand Certificates of Deposit Checking Acc…" at bounding box center [471, 80] width 104 height 12
select select "savings"
click at [420, 74] on select "Select Account Type Brokerage Cash on Hand Certificates of Deposit Checking Acc…" at bounding box center [471, 80] width 104 height 12
click at [529, 78] on icon "submit" at bounding box center [529, 79] width 5 height 5
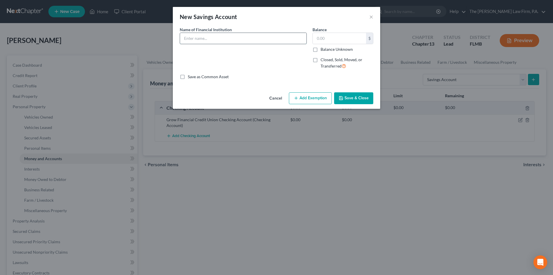
click at [208, 41] on input "text" at bounding box center [243, 38] width 126 height 11
type input "Grow Financial Credit Union Savings Account"
click at [347, 97] on button "Save & Close" at bounding box center [353, 98] width 39 height 12
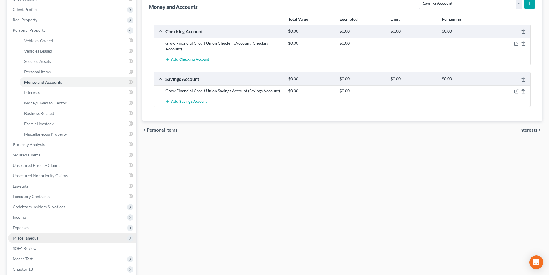
scroll to position [86, 0]
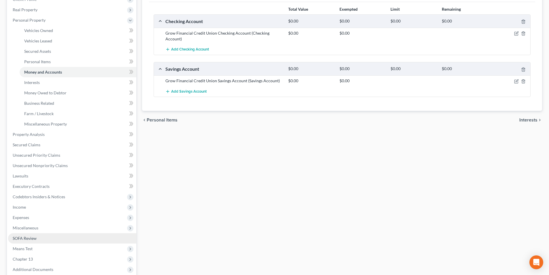
click at [27, 240] on span "SOFA Review" at bounding box center [25, 237] width 24 height 5
